Goal: Contribute content: Add original content to the website for others to see

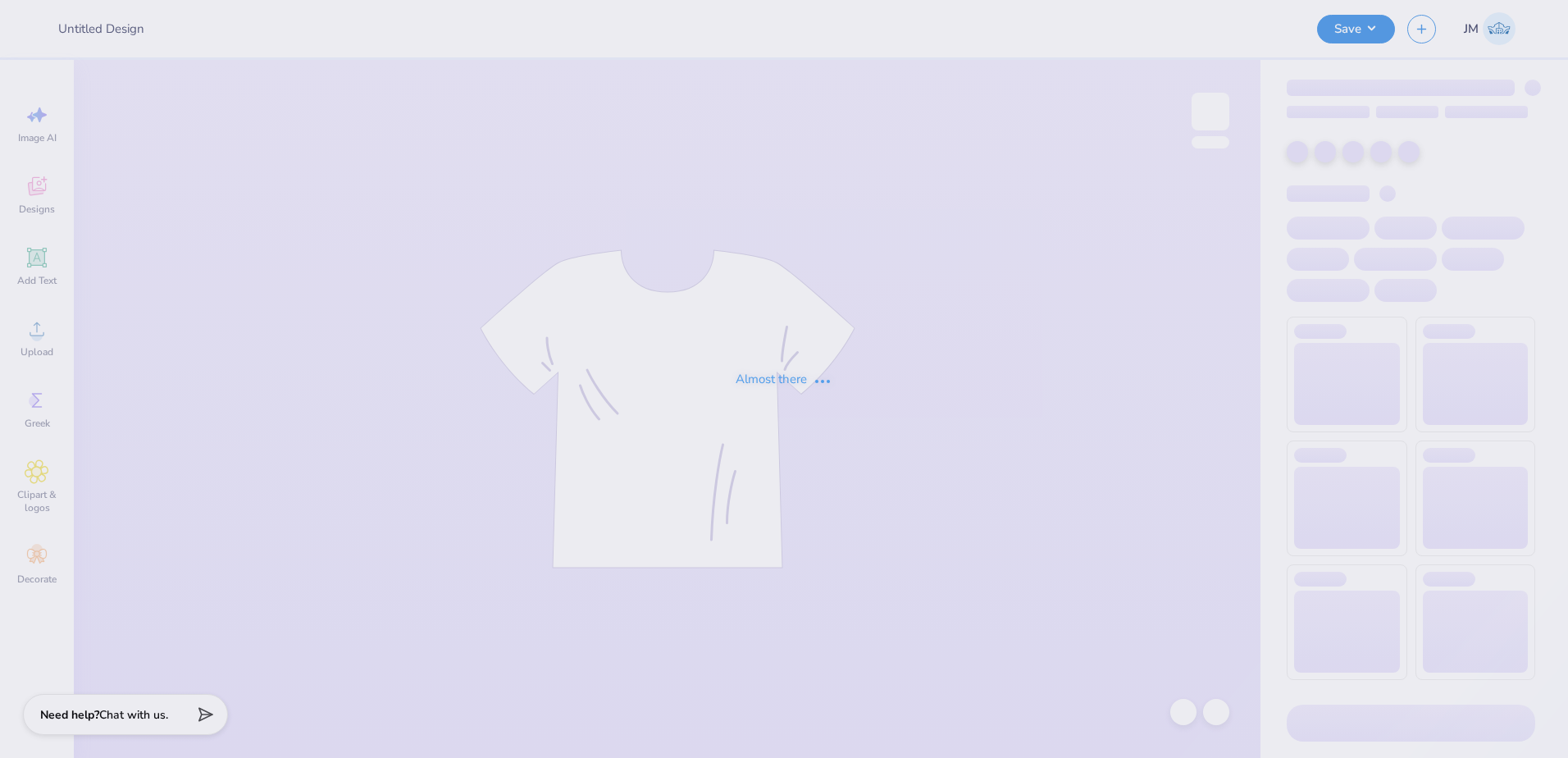
type input "[PERSON_NAME] : [GEOGRAPHIC_DATA][US_STATE]"
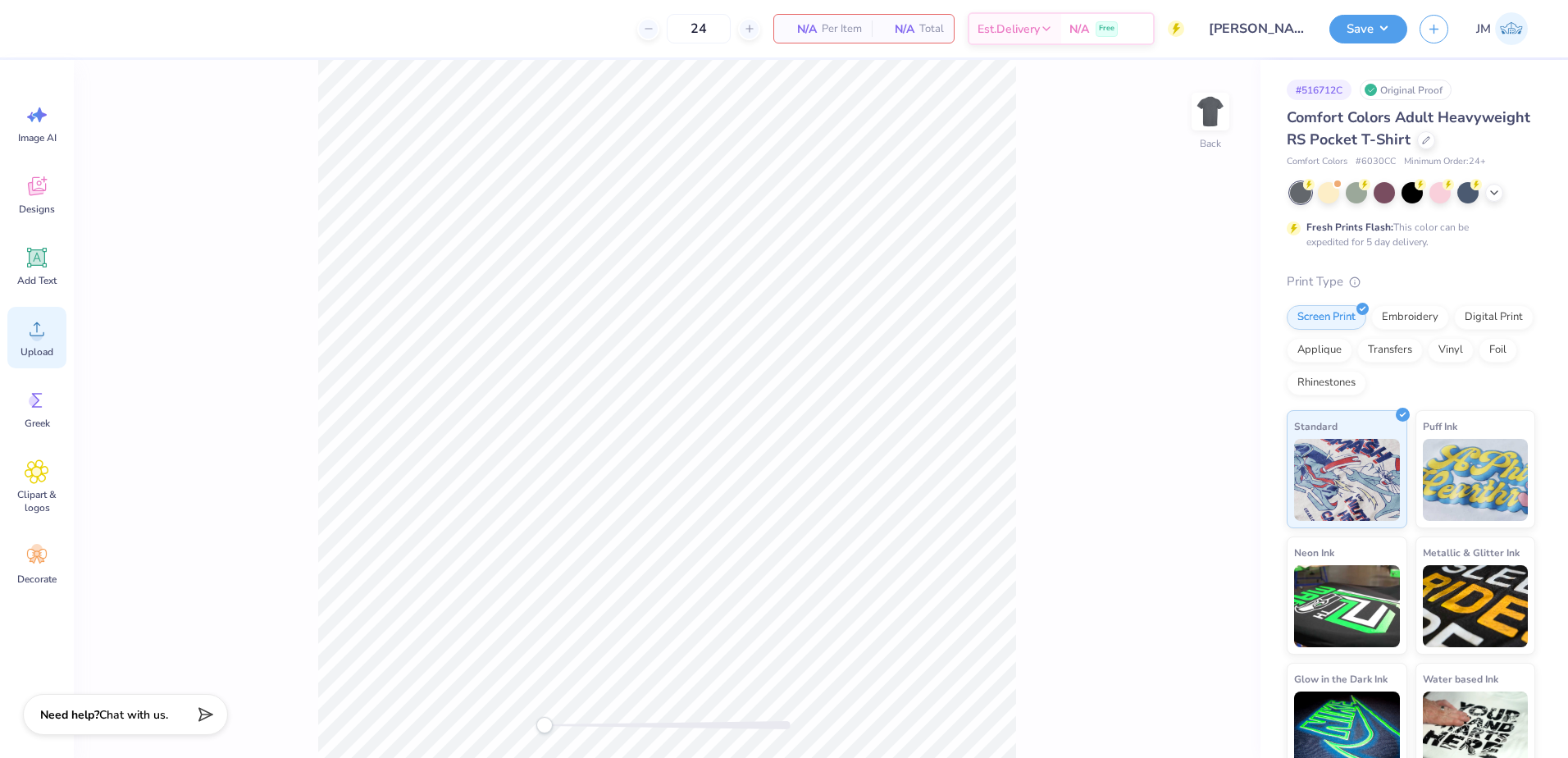
click at [25, 331] on icon at bounding box center [37, 329] width 25 height 25
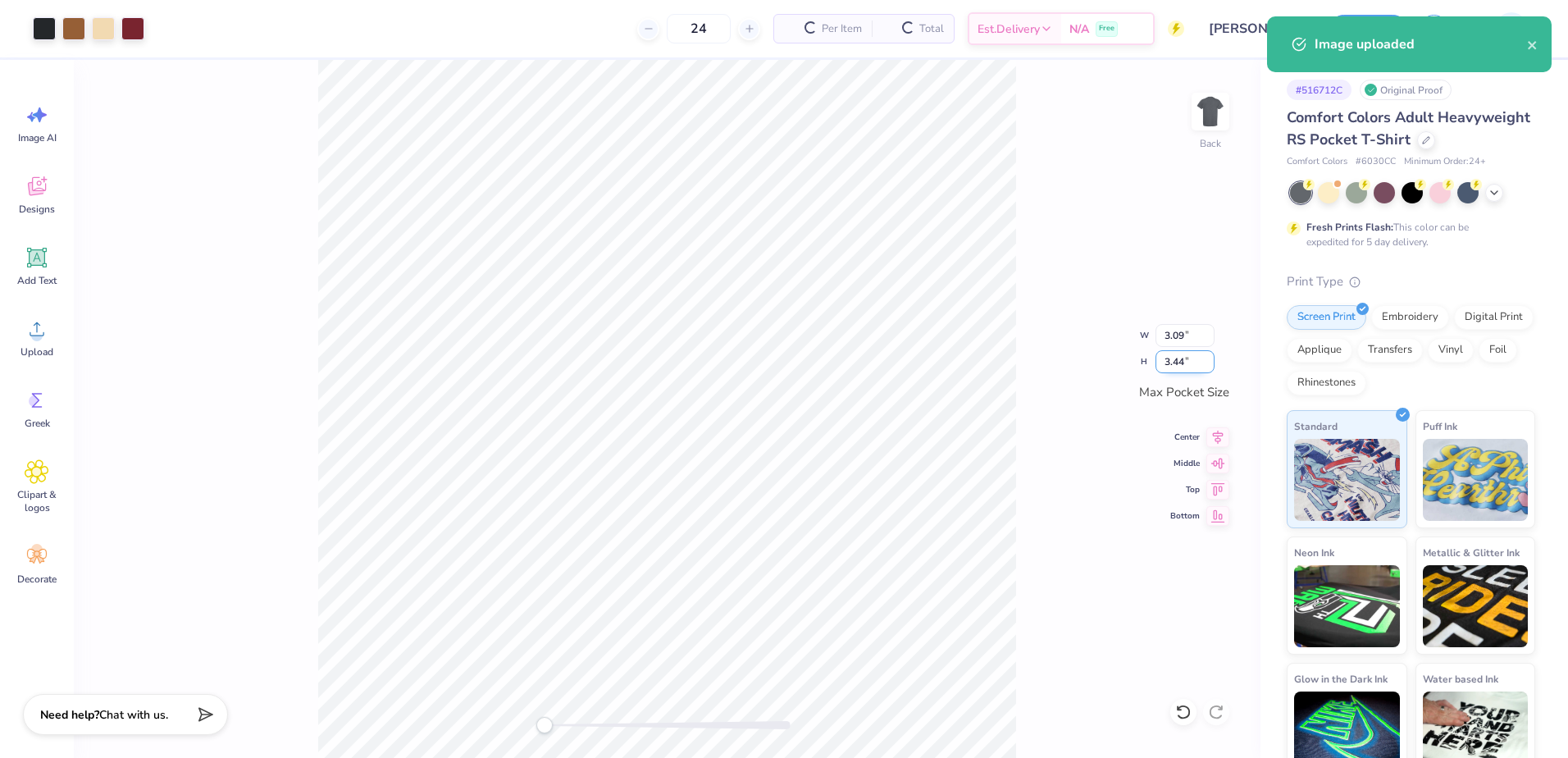
click at [1193, 364] on input "3.44" at bounding box center [1184, 362] width 59 height 23
type input "3.5"
type input "3.15"
type input "3.50"
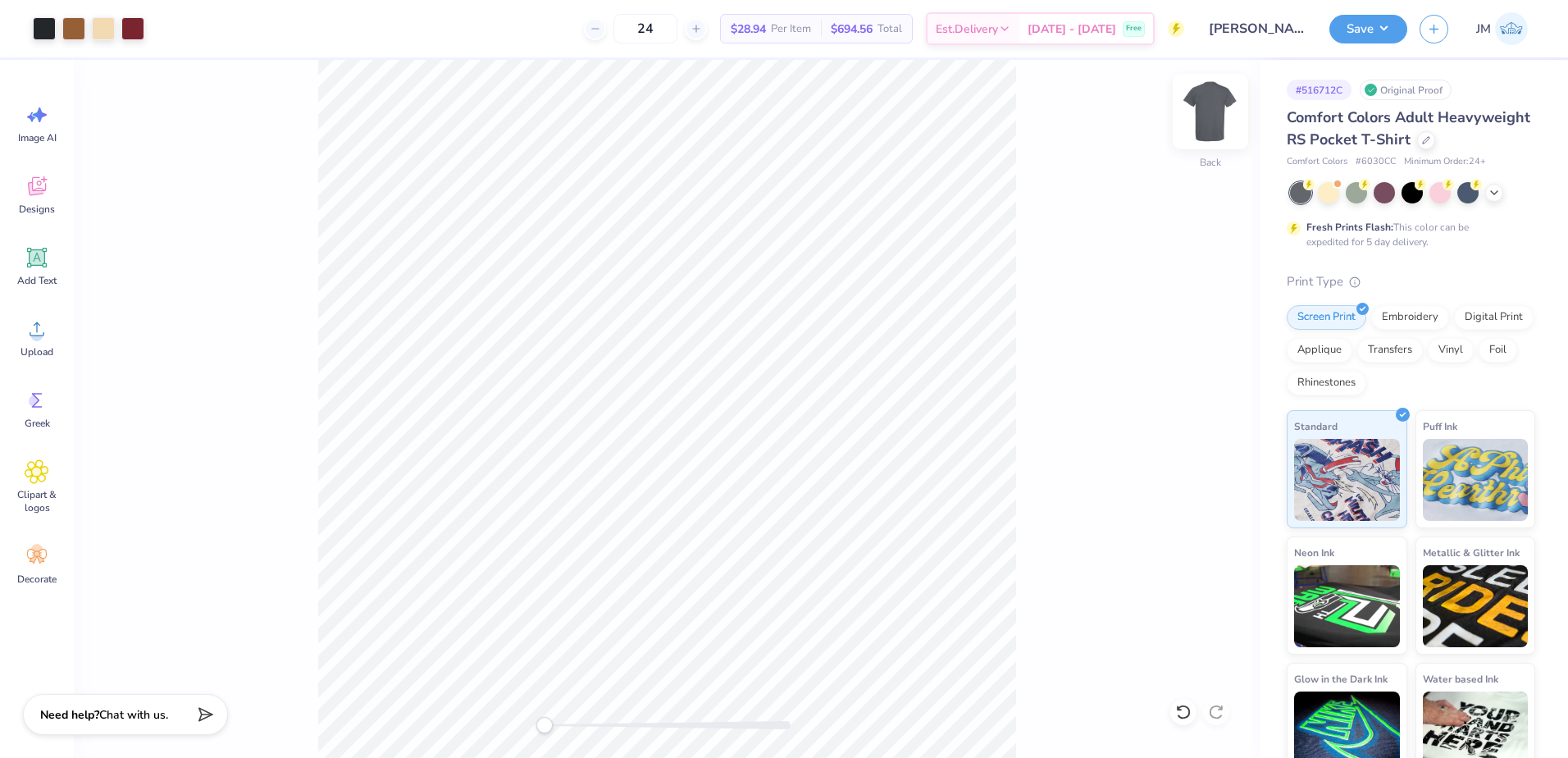
click at [1220, 118] on img at bounding box center [1210, 111] width 65 height 65
click at [1198, 113] on img at bounding box center [1210, 111] width 65 height 65
click at [1215, 114] on img at bounding box center [1211, 112] width 33 height 33
click at [36, 337] on circle at bounding box center [37, 336] width 12 height 12
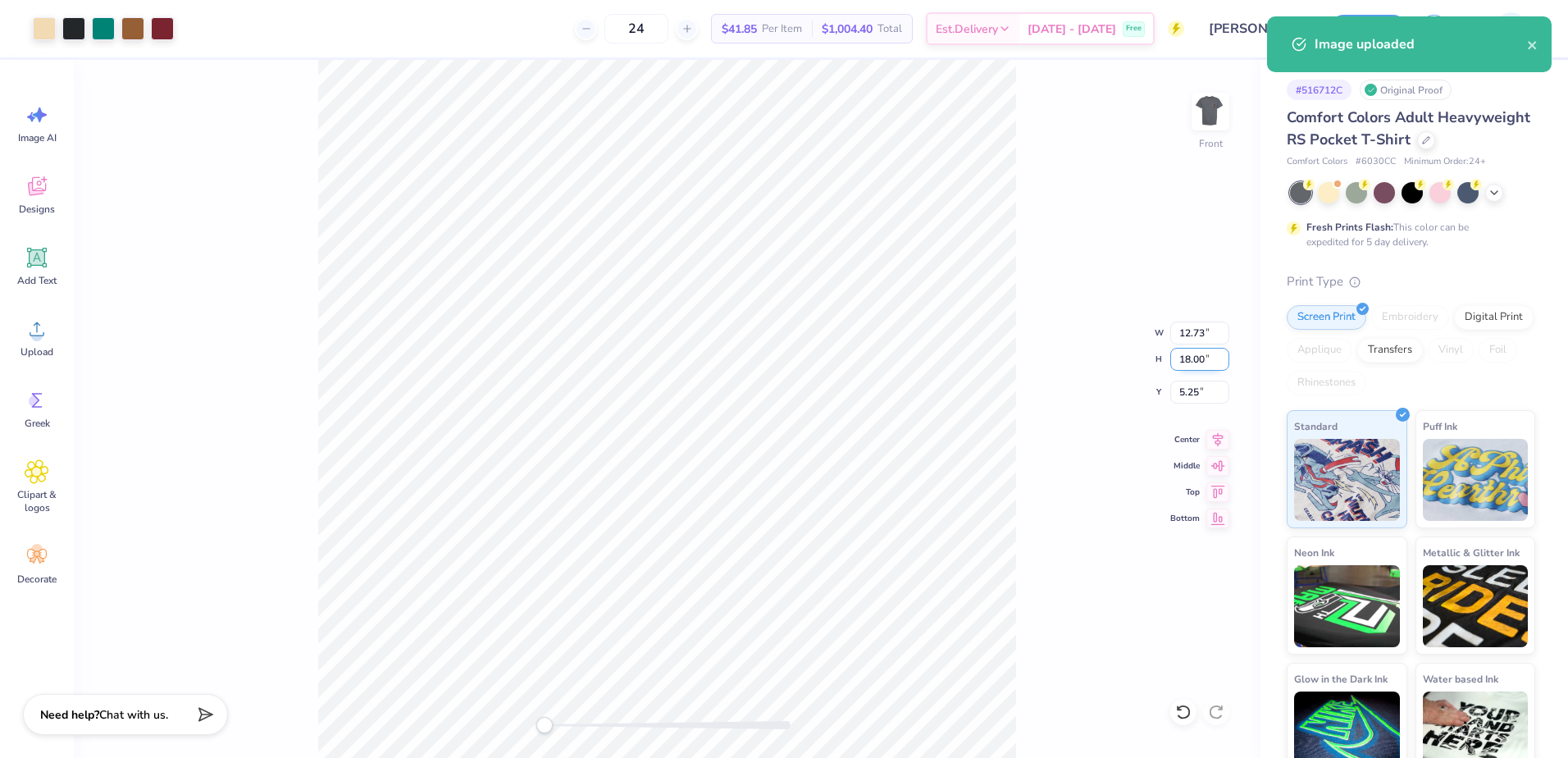
click at [1198, 363] on input "18.00" at bounding box center [1199, 360] width 59 height 23
type input "15"
click at [1194, 397] on input "5.25" at bounding box center [1199, 392] width 59 height 23
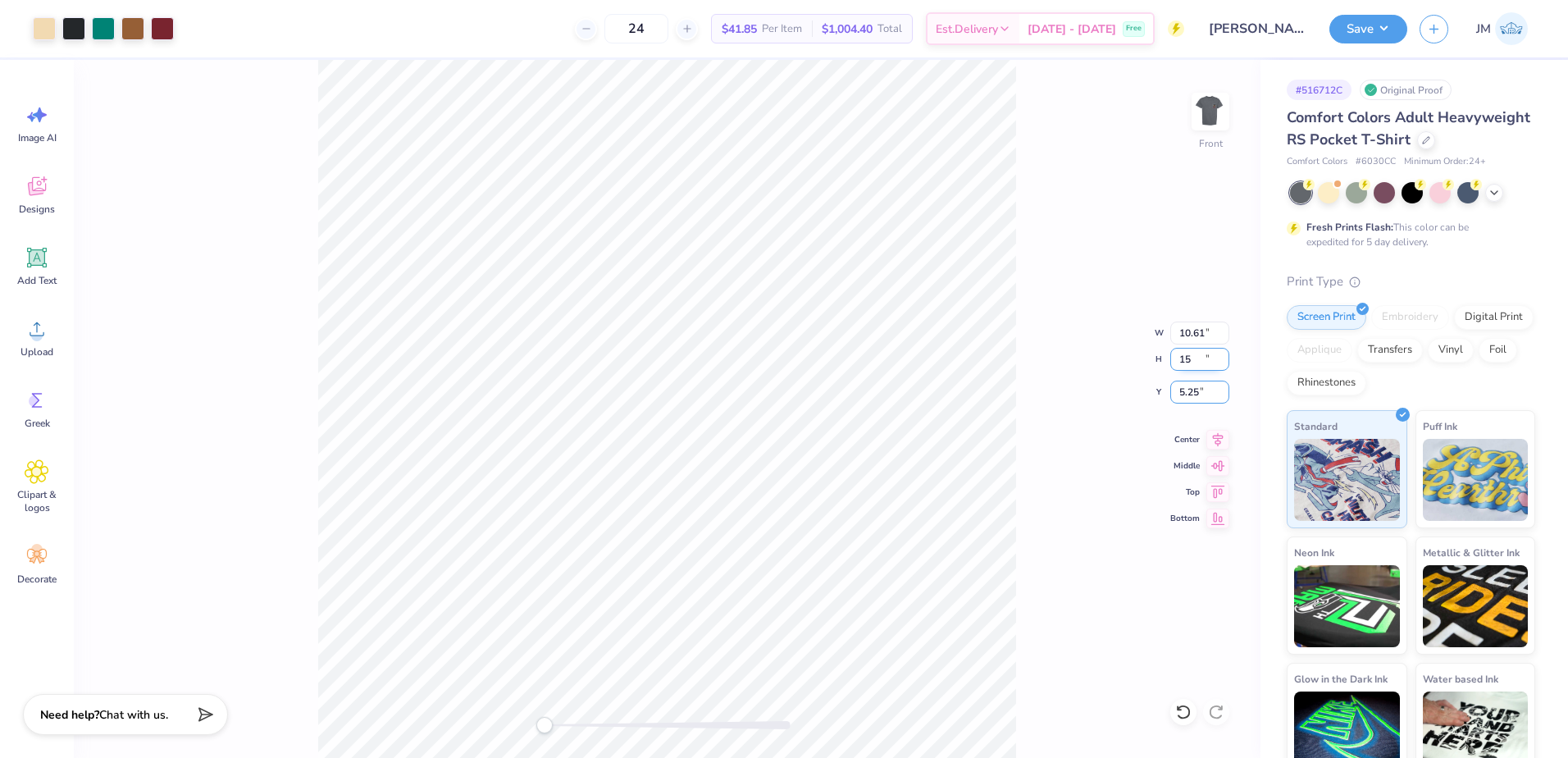
type input "10.61"
type input "15.00"
type input "3"
click at [1197, 359] on input "15.00" at bounding box center [1199, 360] width 59 height 23
drag, startPoint x: 1219, startPoint y: 429, endPoint x: 1216, endPoint y: 437, distance: 8.5
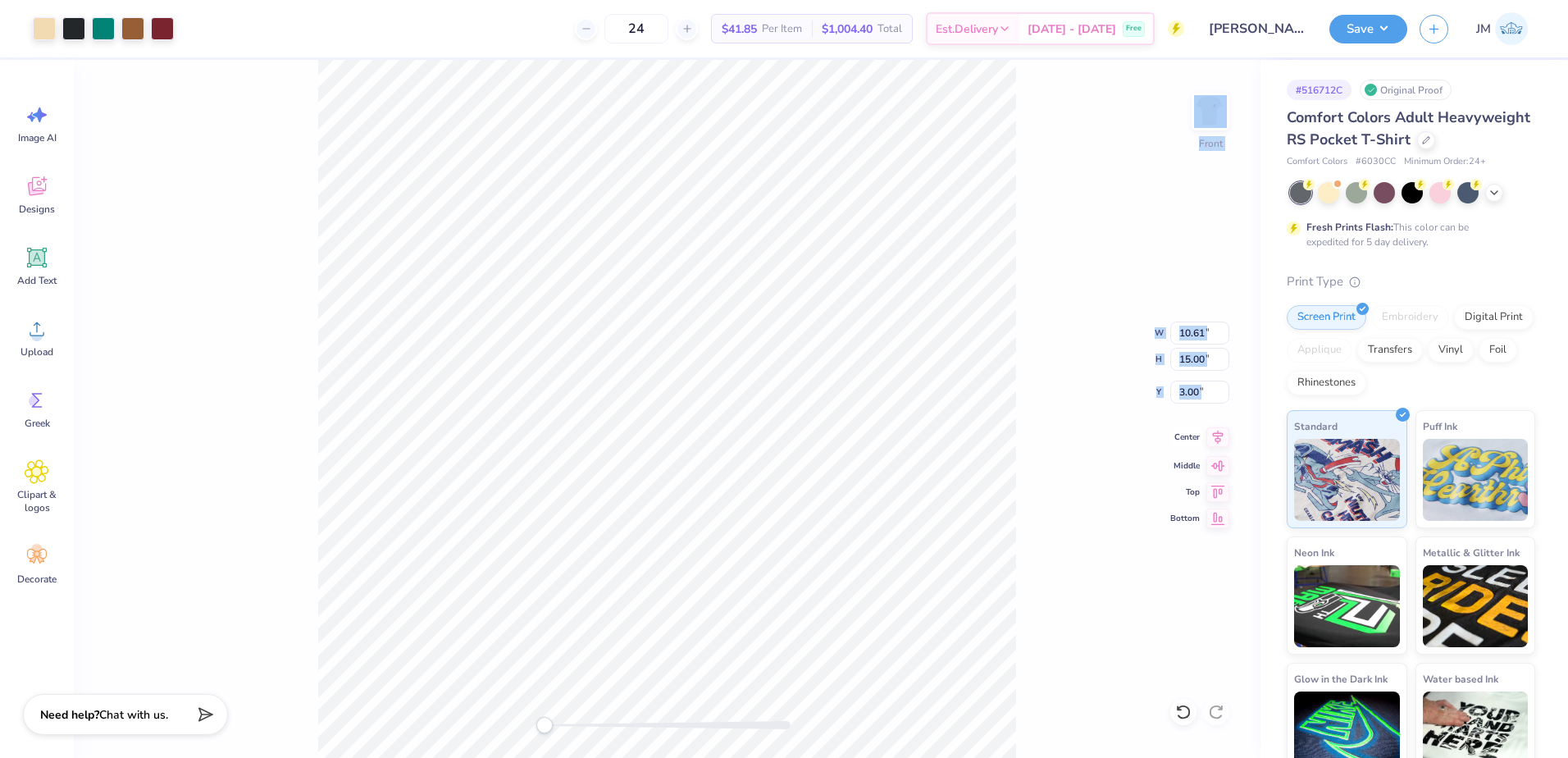
click at [1216, 436] on div "Front W 10.61 10.61 " H 15.00 15.00 " Y 3.00 3.00 " Center Middle Top Bottom" at bounding box center [667, 409] width 1187 height 698
click at [1218, 444] on icon at bounding box center [1218, 438] width 11 height 14
click at [1221, 126] on img at bounding box center [1210, 111] width 65 height 65
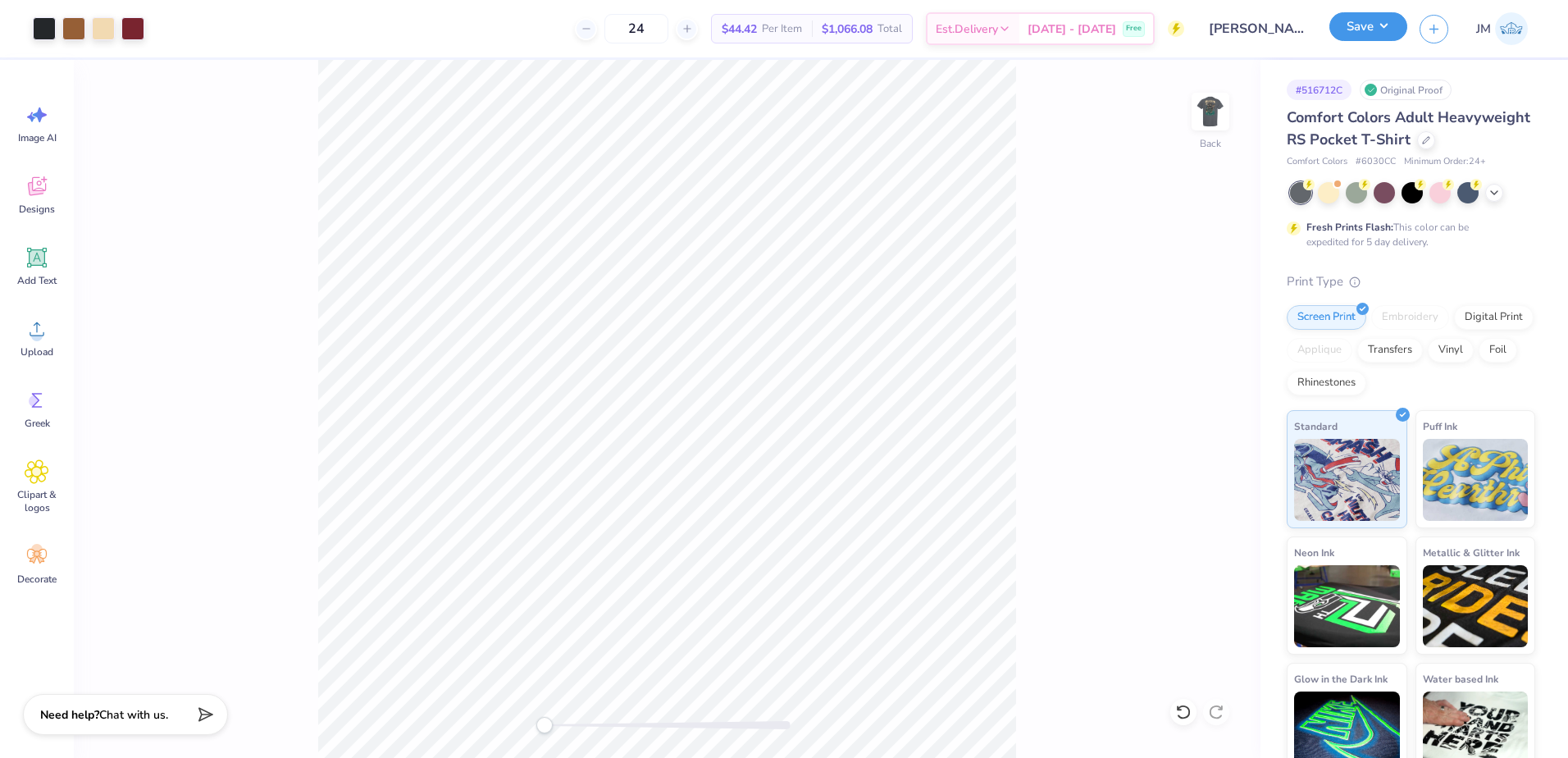
click at [1377, 35] on button "Save" at bounding box center [1369, 26] width 78 height 29
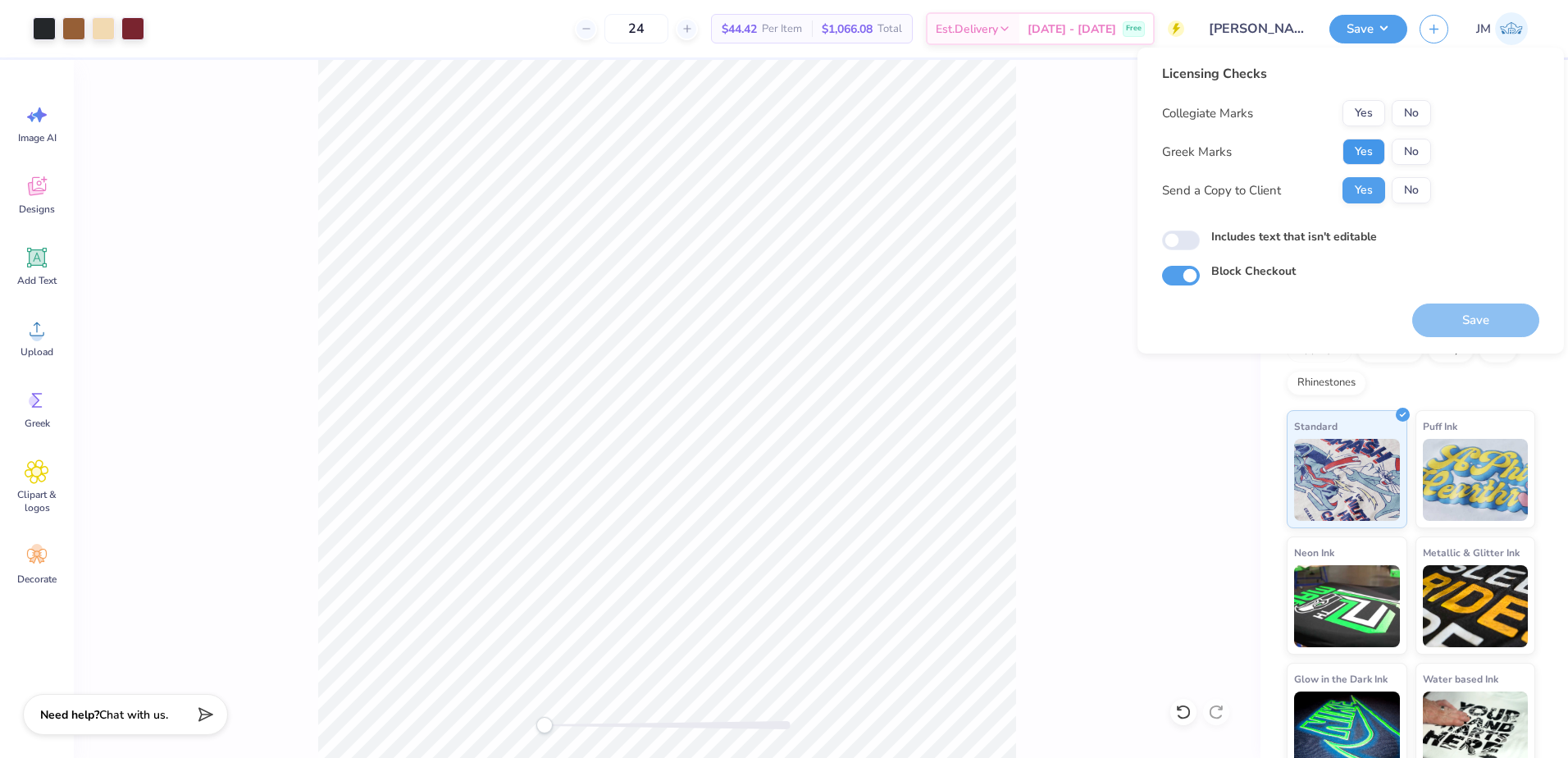
click at [1349, 156] on button "Yes" at bounding box center [1365, 152] width 43 height 26
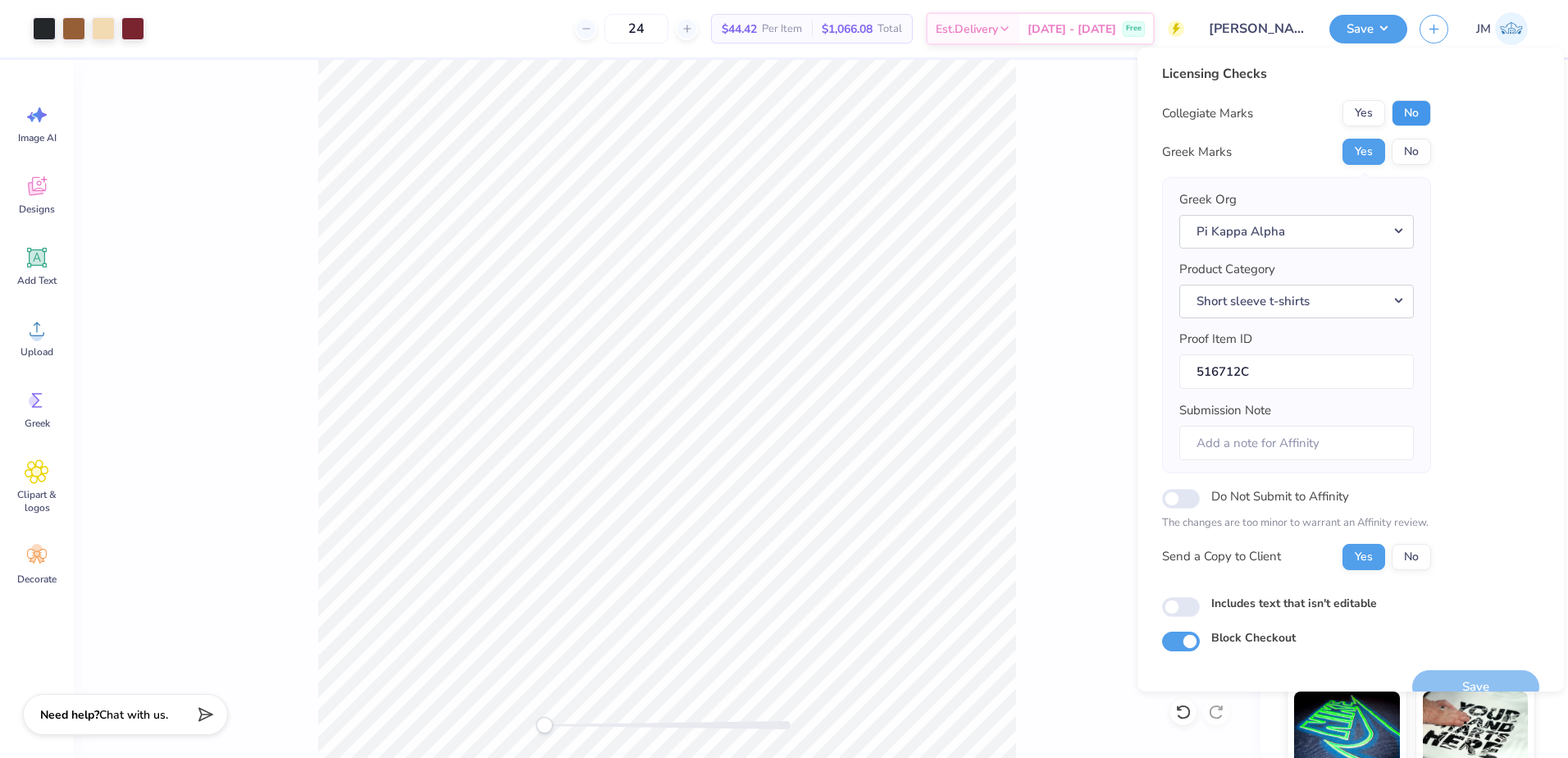
click at [1424, 109] on button "No" at bounding box center [1412, 113] width 40 height 26
click at [1474, 680] on button "Save" at bounding box center [1476, 687] width 127 height 34
